Goal: Task Accomplishment & Management: Manage account settings

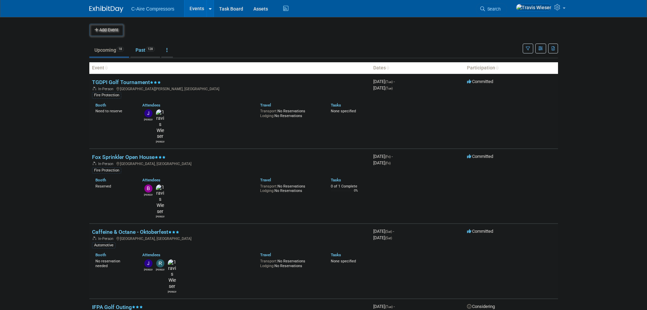
click at [194, 5] on link "Events" at bounding box center [197, 8] width 25 height 17
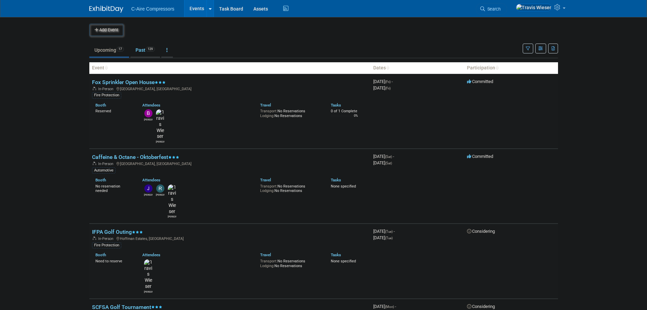
click at [63, 133] on body "C-Aire Compressors Events Add Event Bulk Upload Events Shareable Event Boards R…" at bounding box center [323, 155] width 647 height 310
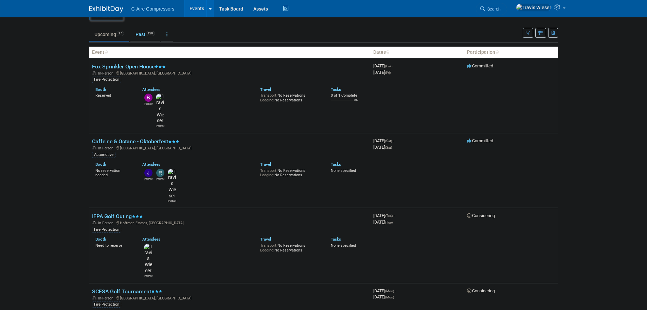
scroll to position [34, 0]
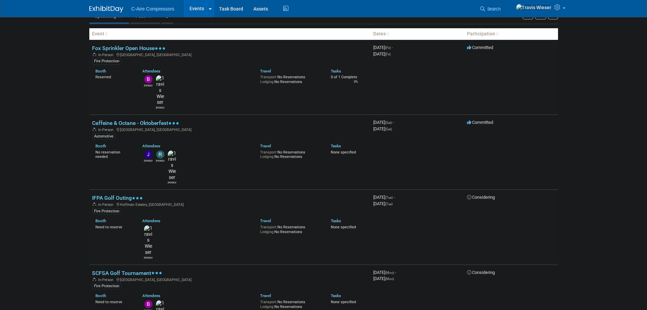
click at [68, 169] on body "C-Aire Compressors Events Add Event Bulk Upload Events Shareable Event Boards R…" at bounding box center [323, 121] width 647 height 310
click at [130, 49] on link "Fox Sprinkler Open House" at bounding box center [129, 48] width 74 height 6
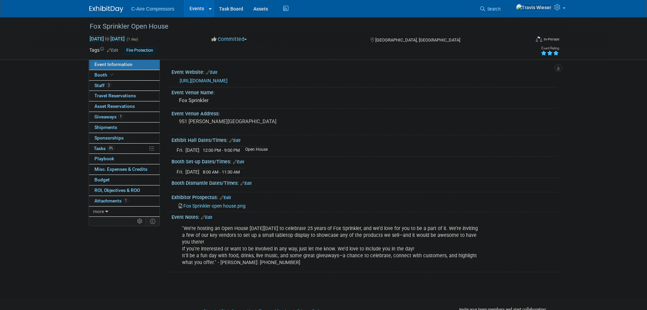
click at [53, 116] on div "Fox Sprinkler Open House Sep 12, 2025 to Sep 12, 2025 (1 day) Sep 12, 2025 to S…" at bounding box center [323, 151] width 647 height 268
click at [215, 204] on span "Fox Sprinkler open house.png" at bounding box center [214, 205] width 62 height 5
click at [111, 73] on icon at bounding box center [111, 75] width 3 height 4
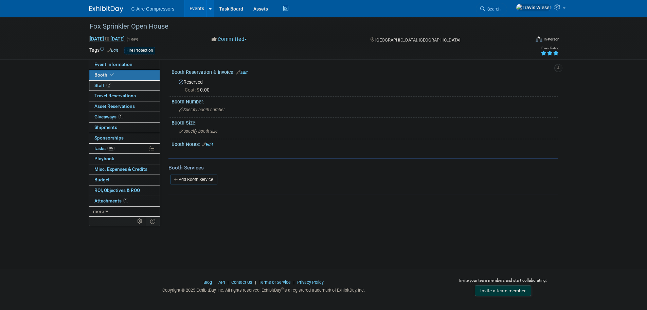
click at [135, 84] on link "2 Staff 2" at bounding box center [124, 86] width 71 height 10
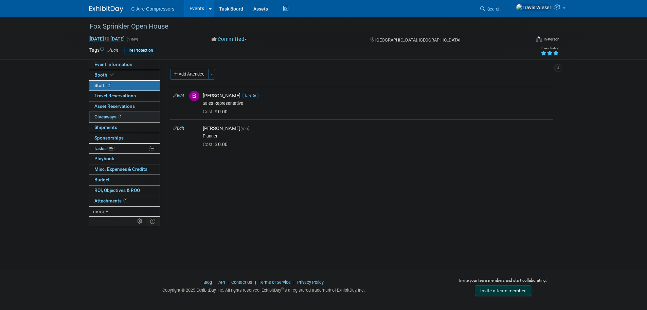
click at [133, 116] on link "1 Giveaways 1" at bounding box center [124, 117] width 71 height 10
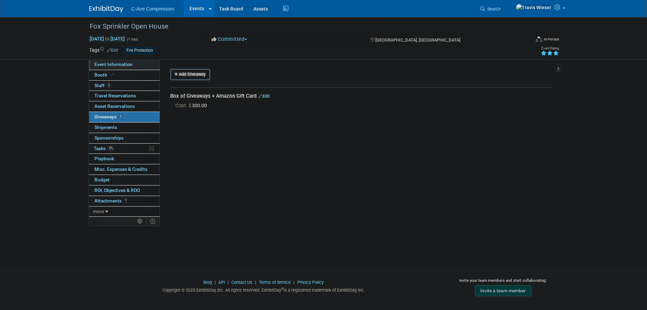
click at [123, 64] on span "Event Information" at bounding box center [113, 64] width 38 height 5
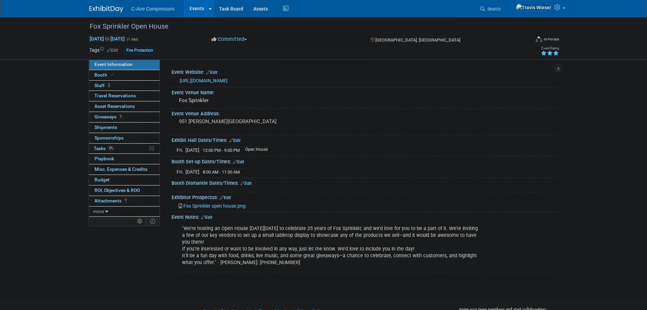
click at [207, 206] on span "Fox Sprinkler open house.png" at bounding box center [214, 205] width 62 height 5
click at [75, 113] on div "Fox Sprinkler Open House Sep 12, 2025 to Sep 12, 2025 (1 day) Sep 12, 2025 to S…" at bounding box center [323, 151] width 647 height 268
click at [133, 118] on link "1 Giveaways 1" at bounding box center [124, 117] width 71 height 10
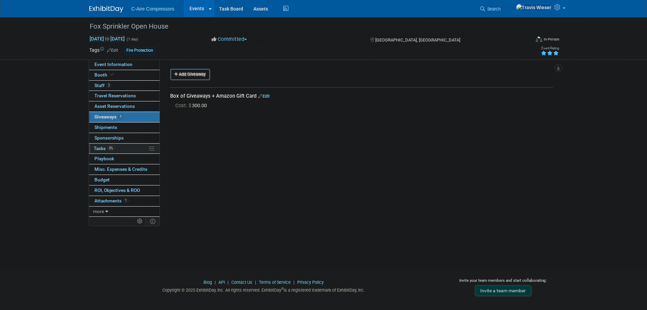
click at [127, 145] on link "0% Tasks 0%" at bounding box center [124, 148] width 71 height 10
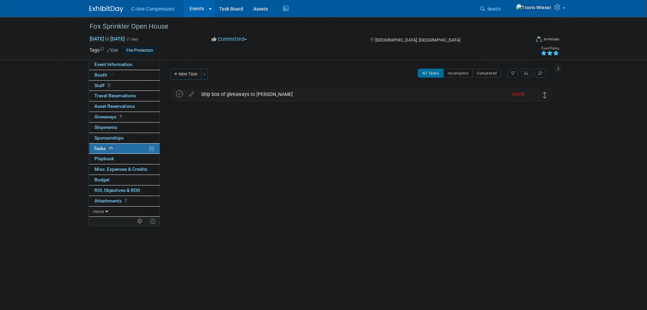
click at [180, 92] on icon at bounding box center [179, 93] width 7 height 7
click at [213, 94] on div "Ship box of giveaways to Bryan" at bounding box center [353, 94] width 311 height 12
click at [213, 94] on div "Ship box of giveaways to Bryan" at bounding box center [353, 95] width 310 height 12
click at [123, 116] on span "1" at bounding box center [120, 116] width 5 height 5
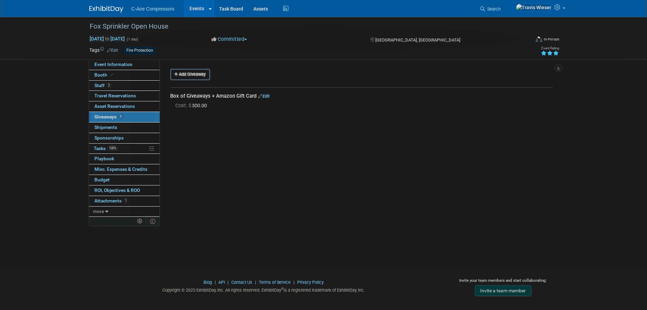
click at [192, 114] on td "Box of Giveaways + Amazon Gift Card Edit Cost: $ 300.00" at bounding box center [361, 101] width 383 height 28
click at [59, 118] on div "Fox Sprinkler Open House Sep 12, 2025 to Sep 12, 2025 (1 day) Sep 12, 2025 to S…" at bounding box center [323, 137] width 647 height 240
click at [261, 169] on div "Event Website: Edit https://www.foxsprinkler.com/index.php Event Venue Name: Fo…" at bounding box center [359, 137] width 398 height 157
